Goal: Task Accomplishment & Management: Manage account settings

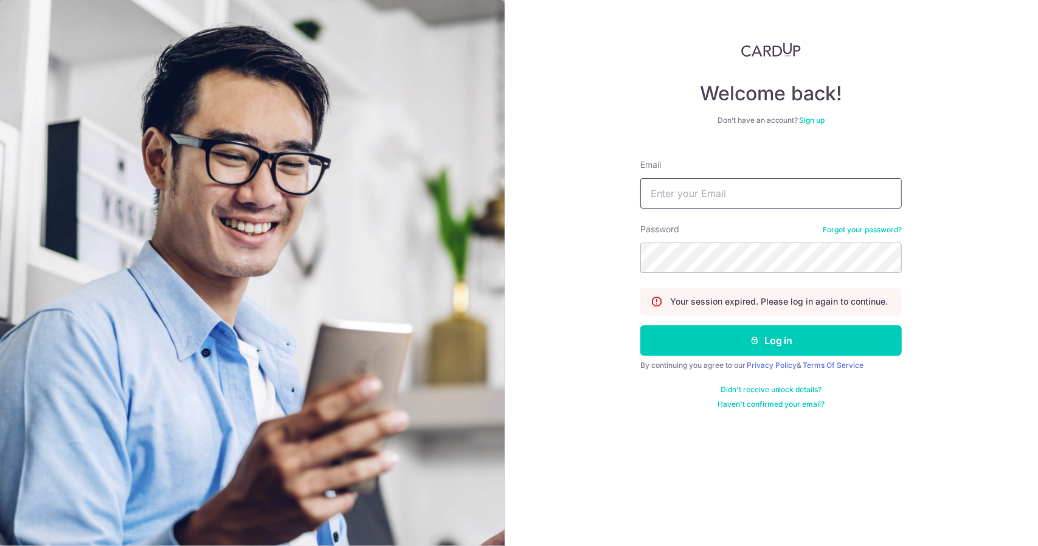
click at [690, 199] on input "Email" at bounding box center [770, 193] width 261 height 30
type input "[EMAIL_ADDRESS][DOMAIN_NAME]"
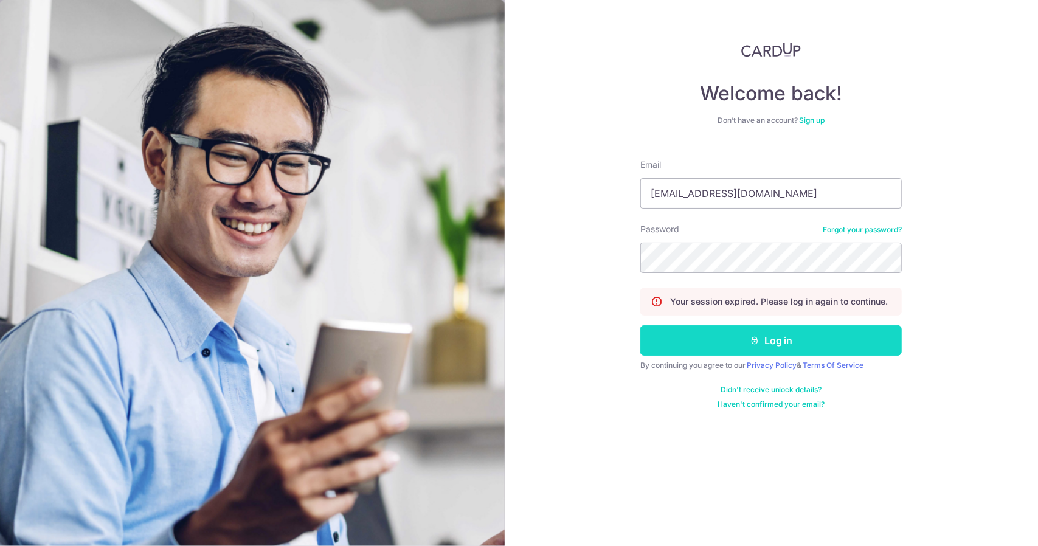
click at [763, 339] on button "Log in" at bounding box center [770, 340] width 261 height 30
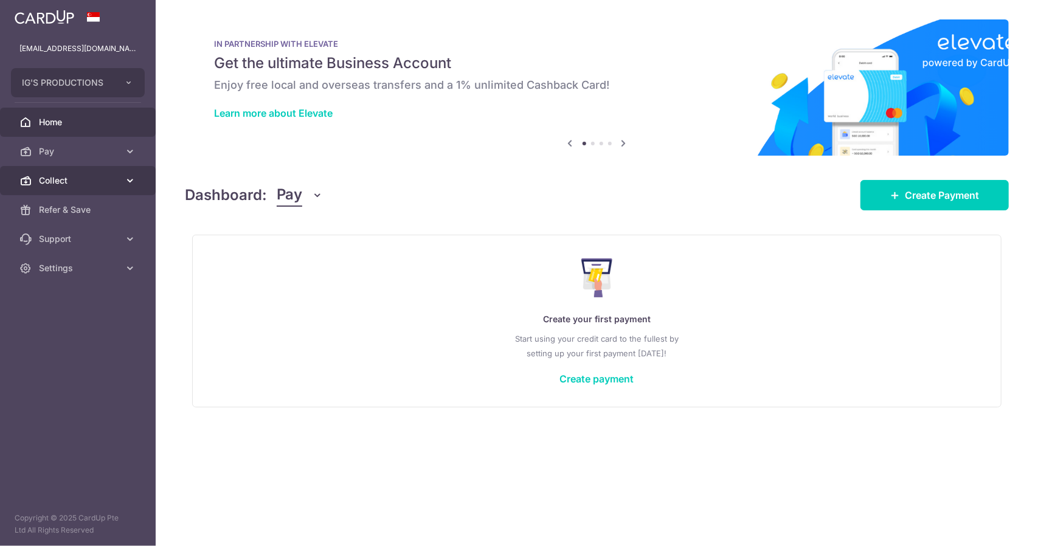
click at [60, 180] on span "Collect" at bounding box center [79, 180] width 80 height 12
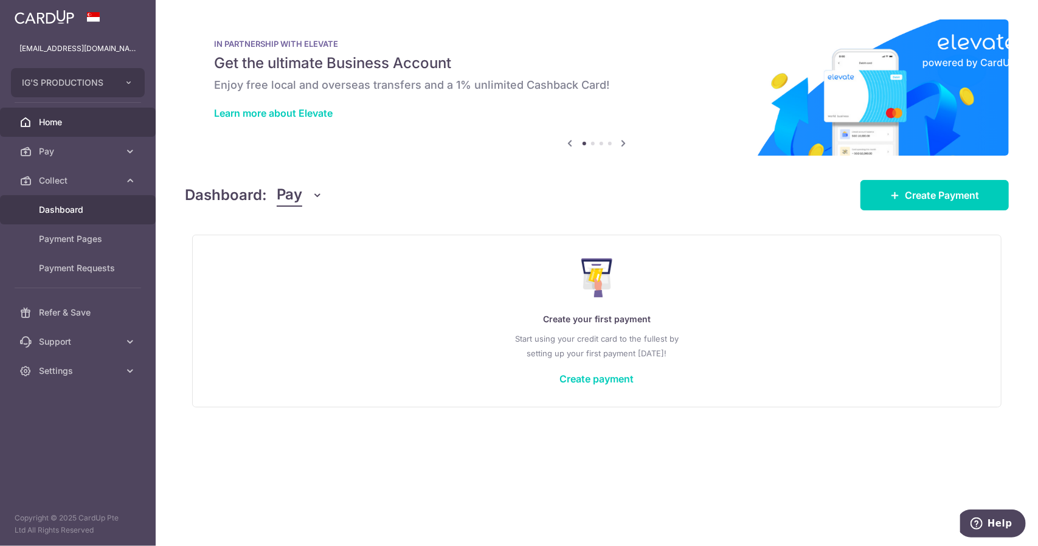
click at [74, 209] on span "Dashboard" at bounding box center [79, 210] width 80 height 12
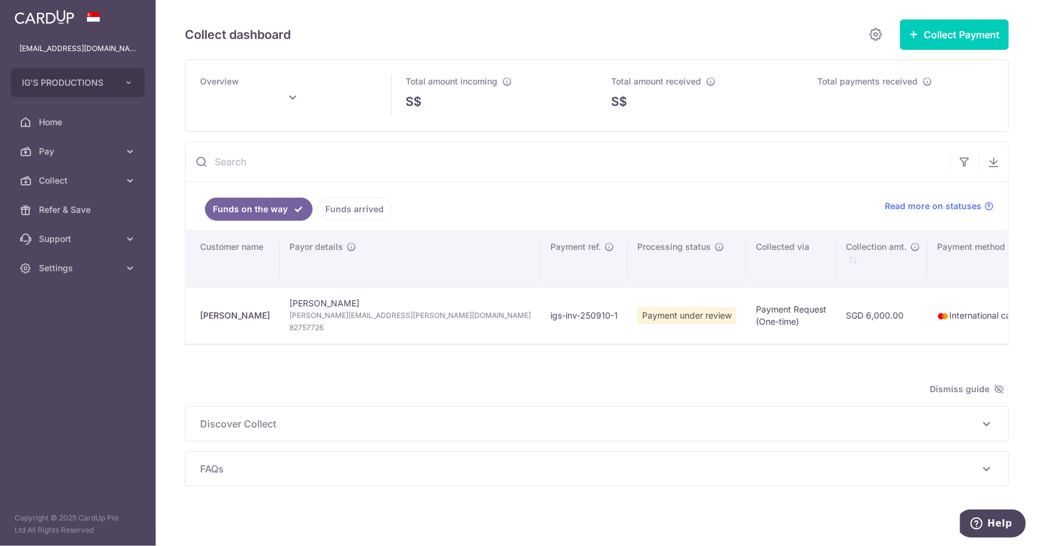
click at [637, 315] on span "Payment under review" at bounding box center [686, 315] width 99 height 17
type input "[DATE]"
click at [129, 151] on icon at bounding box center [130, 151] width 12 height 12
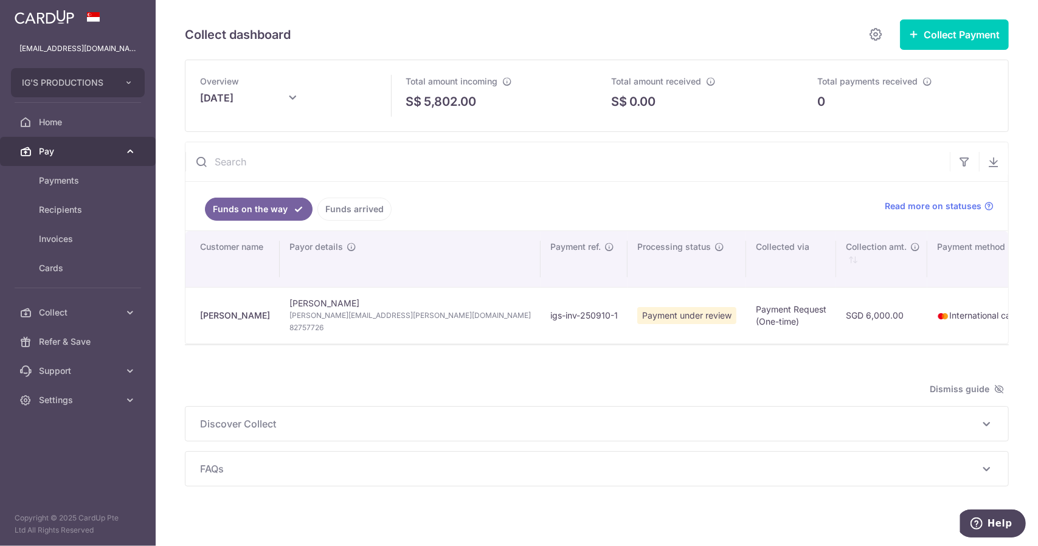
click at [129, 151] on icon at bounding box center [130, 151] width 12 height 12
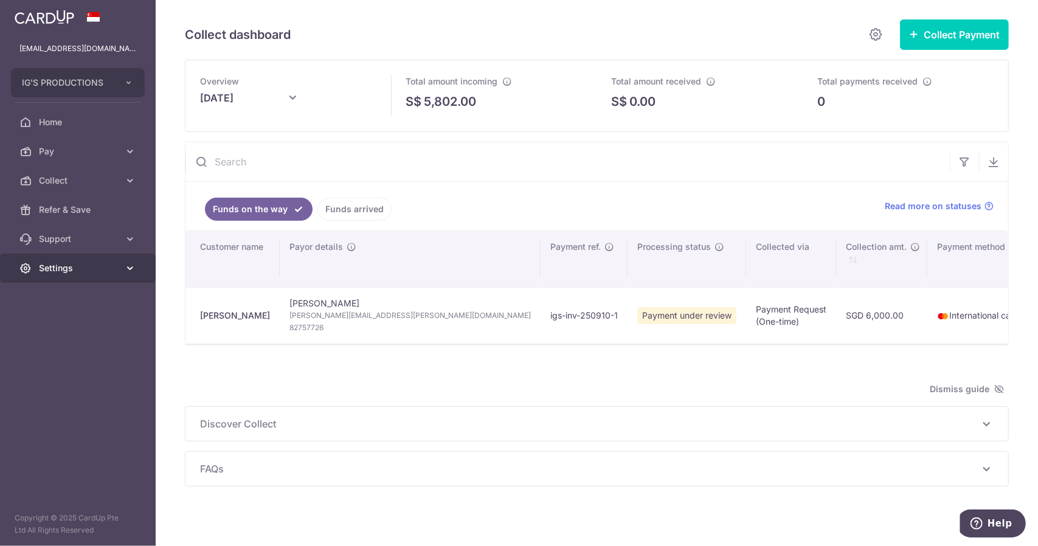
click at [69, 268] on span "Settings" at bounding box center [79, 268] width 80 height 12
click at [46, 298] on span "Account" at bounding box center [79, 297] width 80 height 12
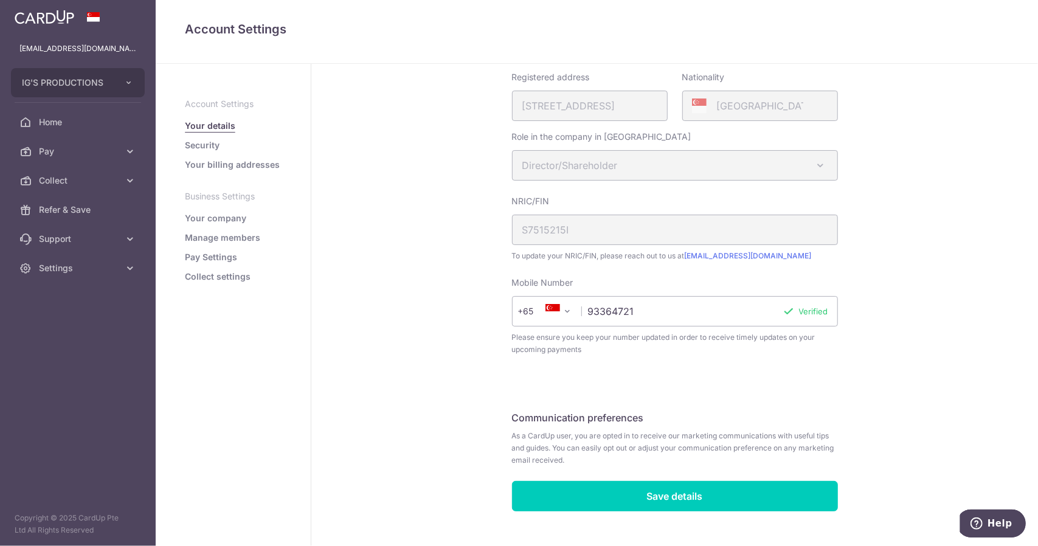
scroll to position [51, 0]
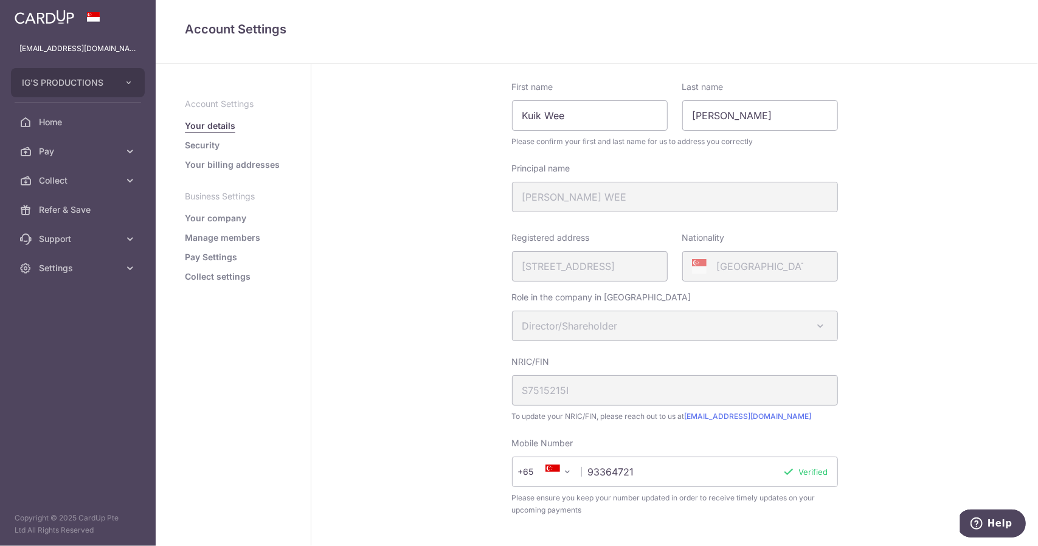
click at [213, 146] on link "Security" at bounding box center [202, 145] width 35 height 12
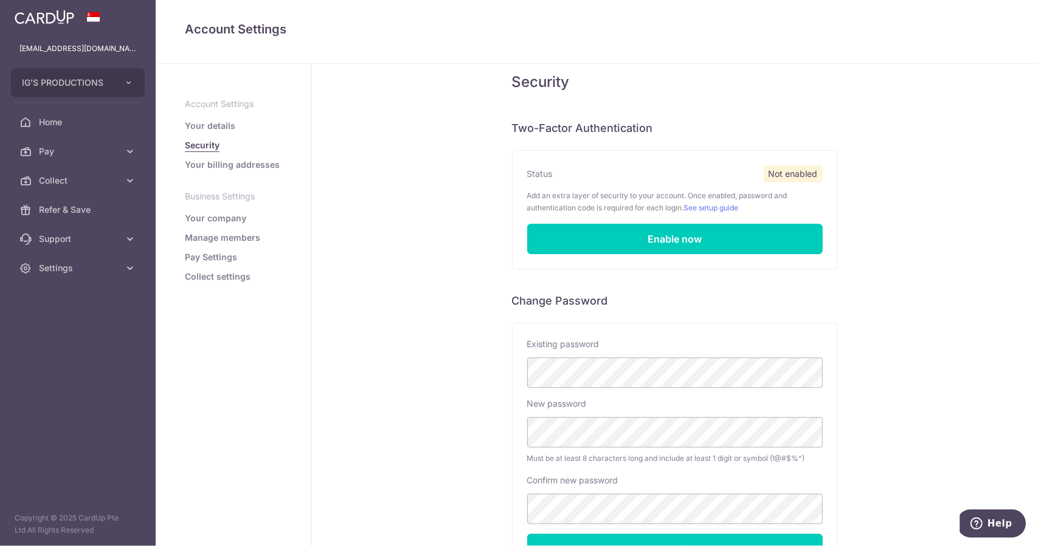
scroll to position [17, 0]
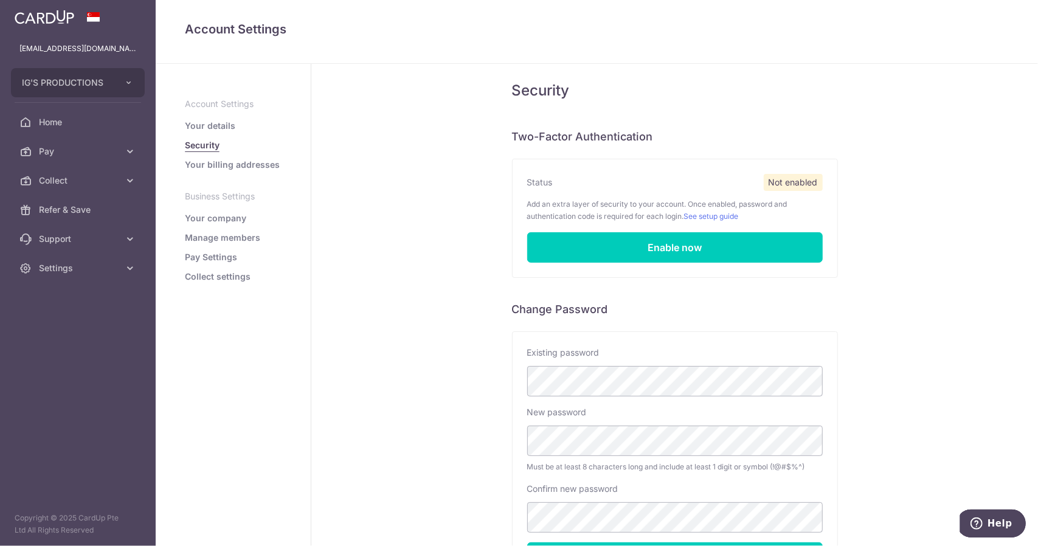
click at [239, 222] on link "Your company" at bounding box center [215, 218] width 61 height 12
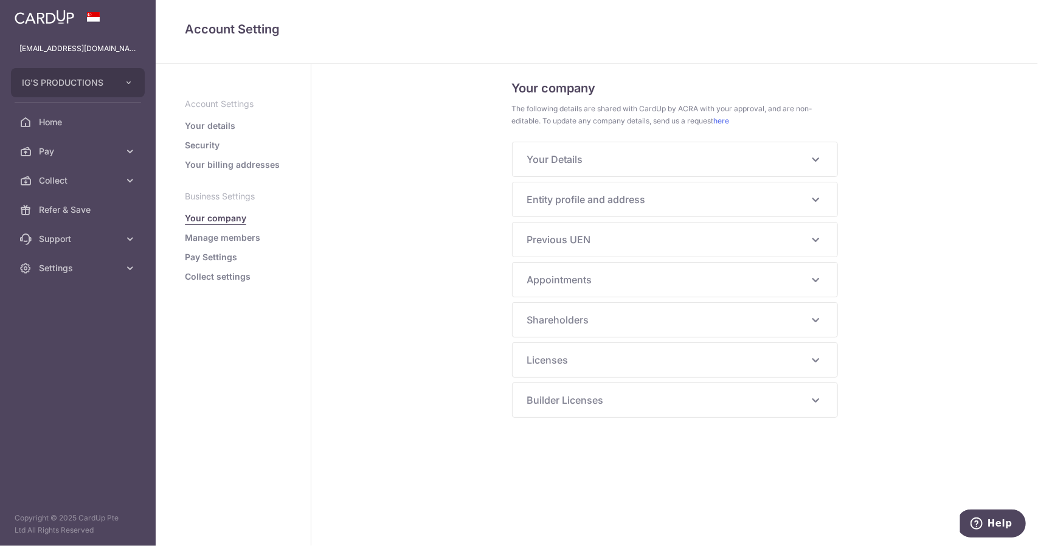
click at [238, 239] on link "Manage members" at bounding box center [222, 238] width 75 height 12
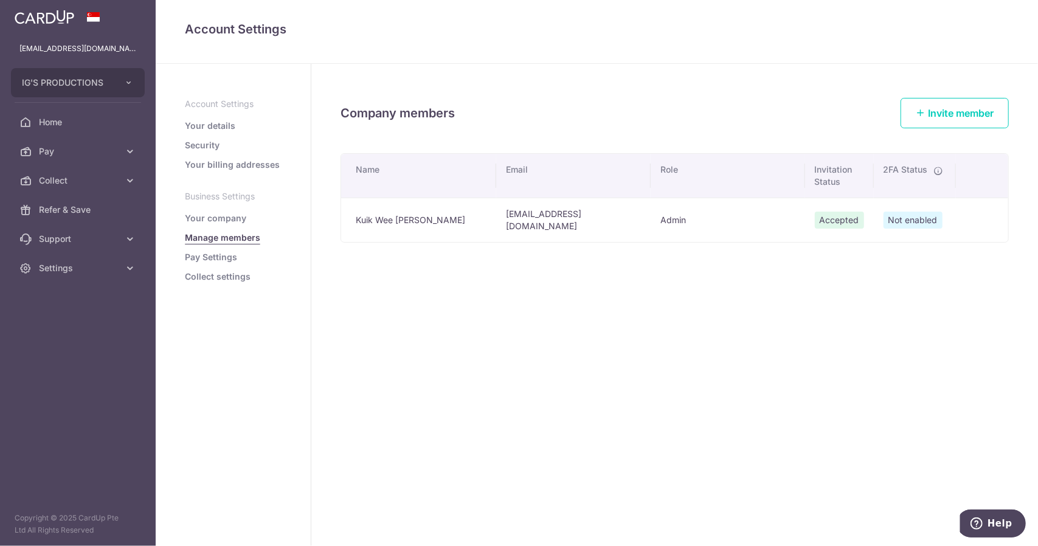
click at [229, 257] on link "Pay Settings" at bounding box center [211, 257] width 52 height 12
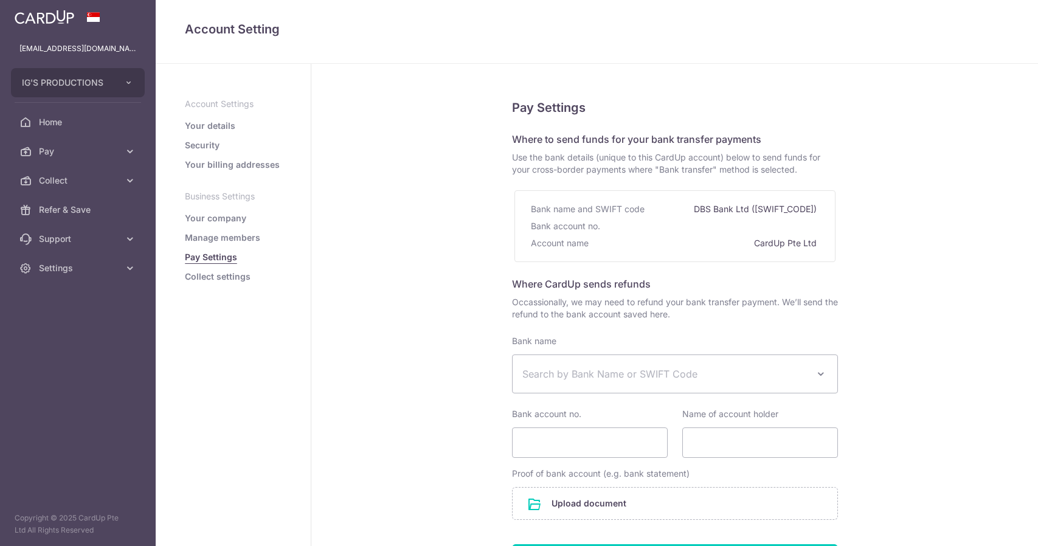
select select
click at [241, 277] on link "Collect settings" at bounding box center [218, 276] width 66 height 12
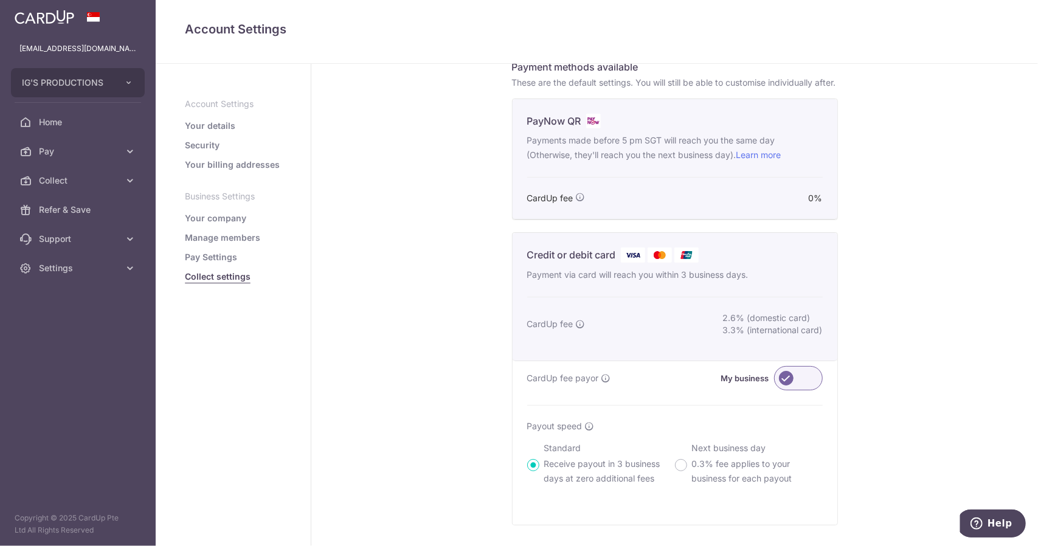
scroll to position [304, 0]
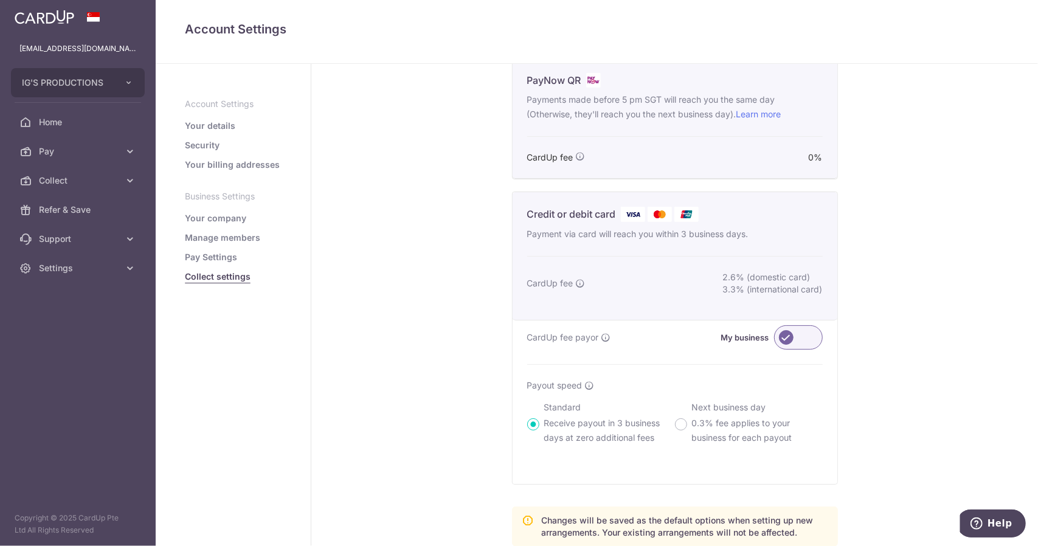
click at [870, 267] on div "Collect Settings Collect Account Status Approved Where you will receive payment…" at bounding box center [674, 453] width 726 height 1387
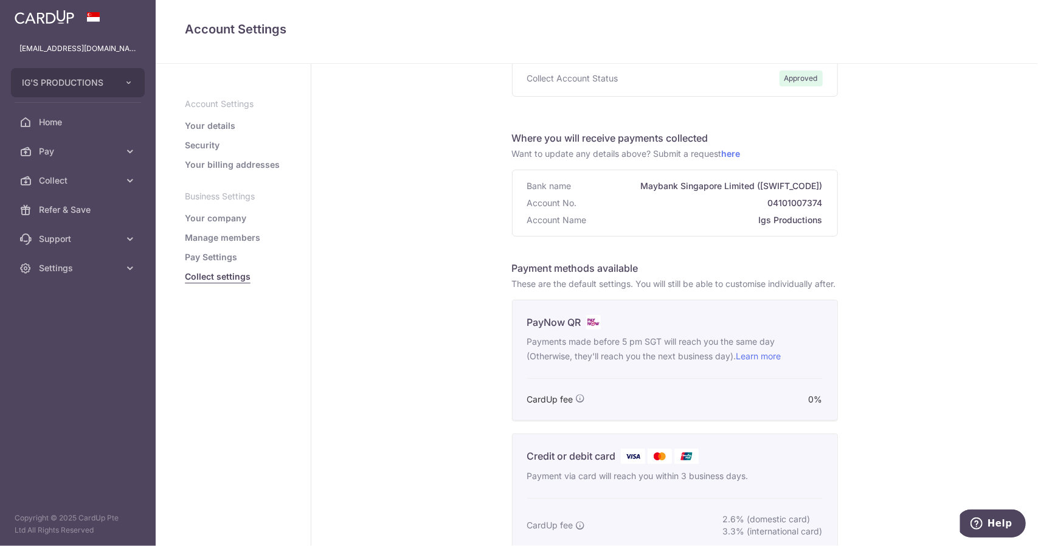
scroll to position [0, 0]
